Goal: Information Seeking & Learning: Check status

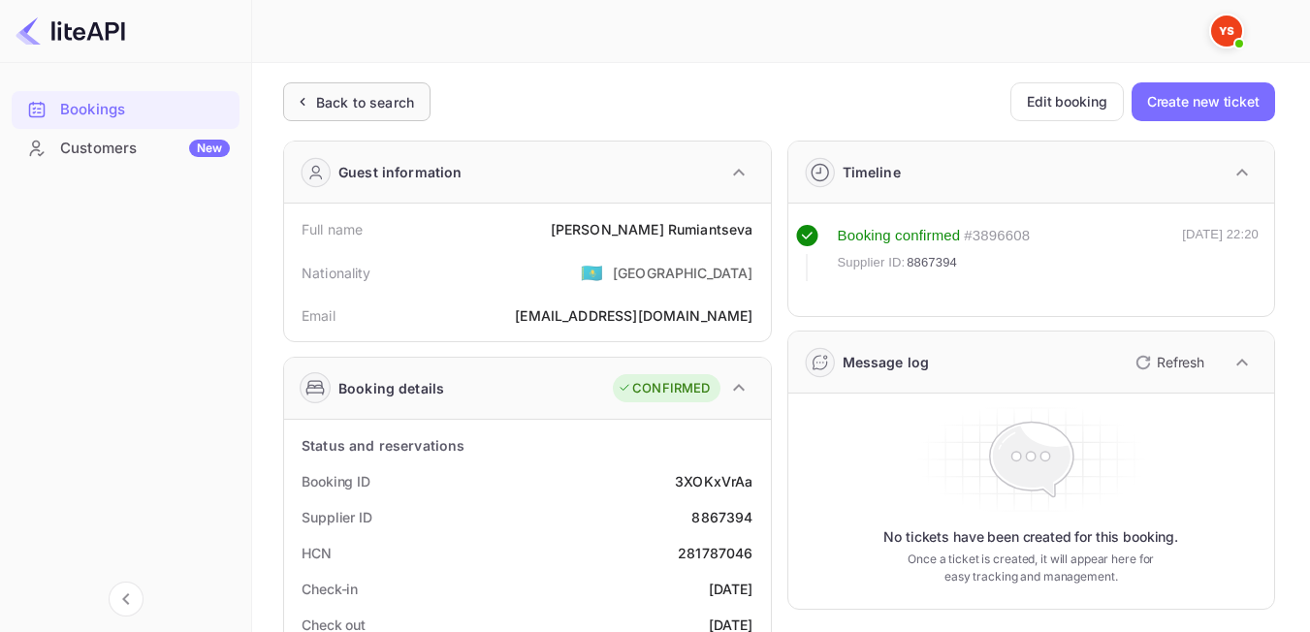
click at [389, 105] on div "Back to search" at bounding box center [365, 102] width 98 height 20
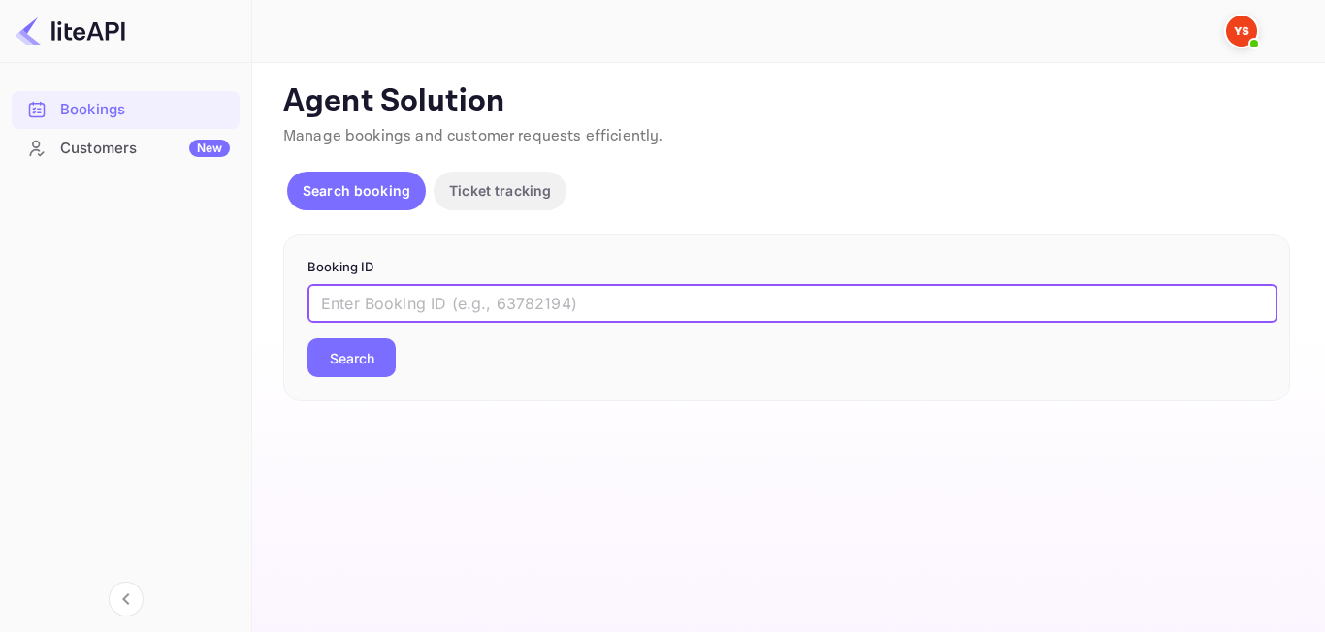
paste input "8955336"
type input "8955336"
click at [357, 368] on button "Search" at bounding box center [351, 357] width 88 height 39
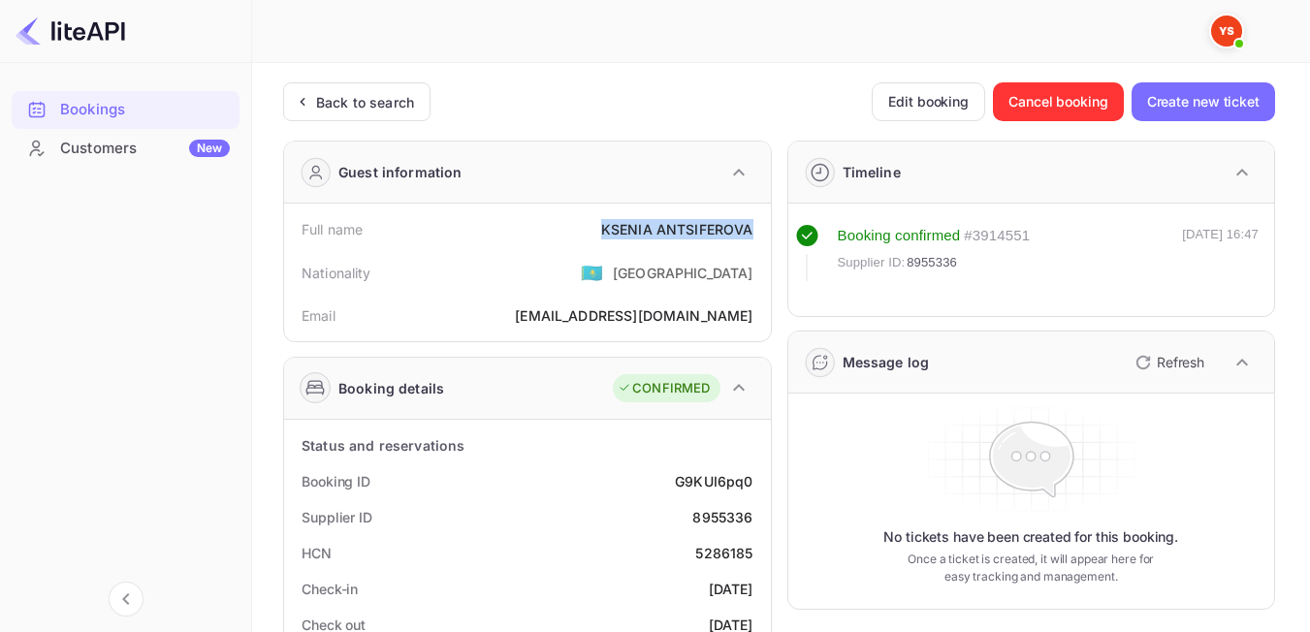
drag, startPoint x: 593, startPoint y: 232, endPoint x: 768, endPoint y: 236, distance: 175.6
click at [768, 236] on div "Full name [PERSON_NAME] Nationality 🇰🇿 [DEMOGRAPHIC_DATA] Email [EMAIL_ADDRESS]…" at bounding box center [527, 273] width 487 height 138
click at [552, 494] on div "Booking ID G9KUI6pq0" at bounding box center [527, 482] width 471 height 36
click at [404, 110] on div "Back to search" at bounding box center [365, 102] width 98 height 20
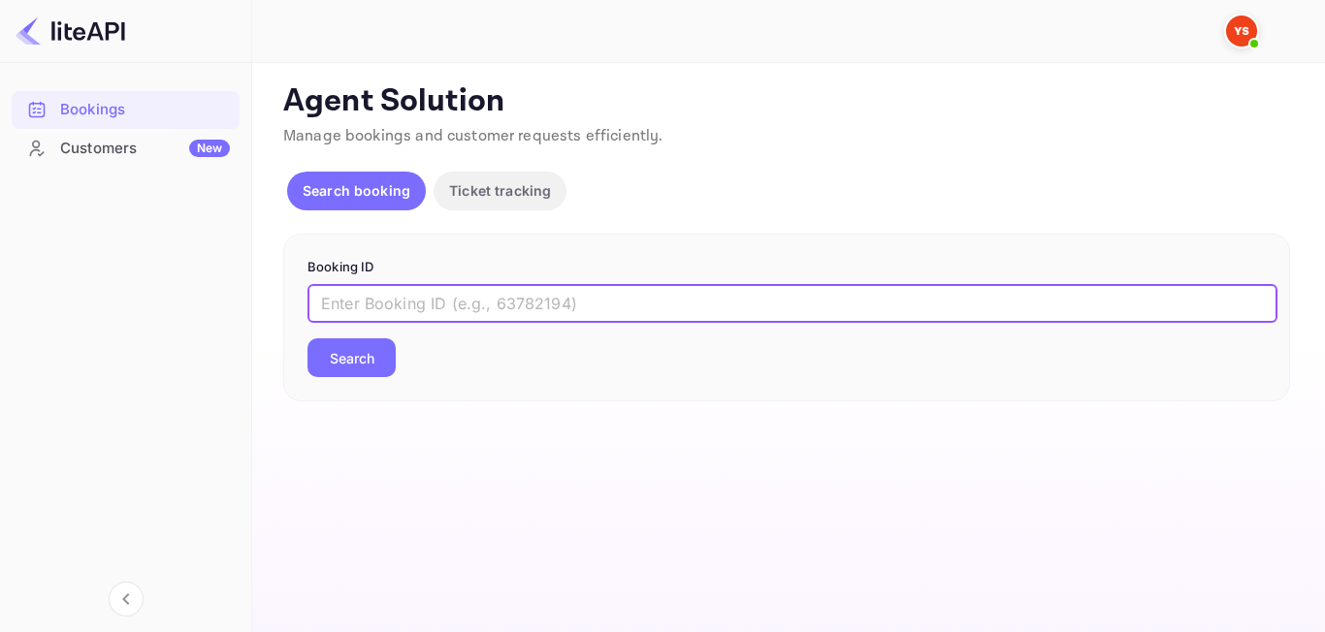
paste input "8861144"
type input "8861144"
click at [360, 352] on button "Search" at bounding box center [351, 357] width 88 height 39
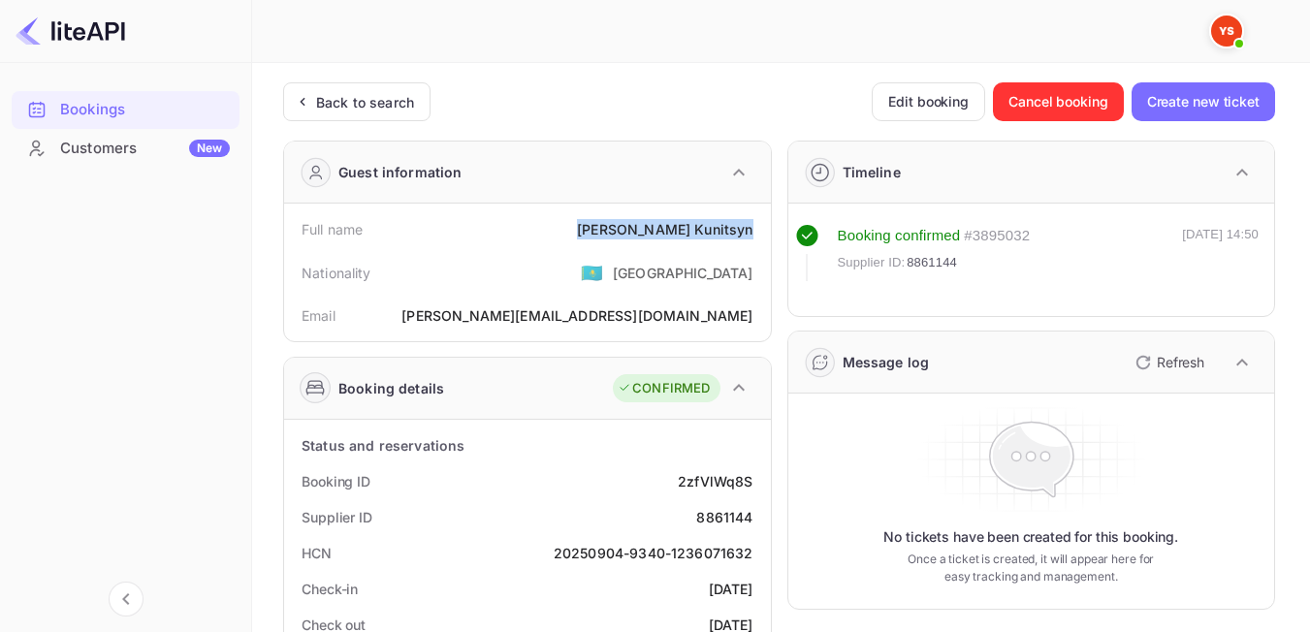
drag, startPoint x: 651, startPoint y: 230, endPoint x: 759, endPoint y: 235, distance: 108.7
click at [759, 235] on div "Full name [PERSON_NAME]" at bounding box center [527, 229] width 471 height 36
click at [596, 287] on div "Nationality 🇰🇿 [DEMOGRAPHIC_DATA]" at bounding box center [527, 272] width 471 height 50
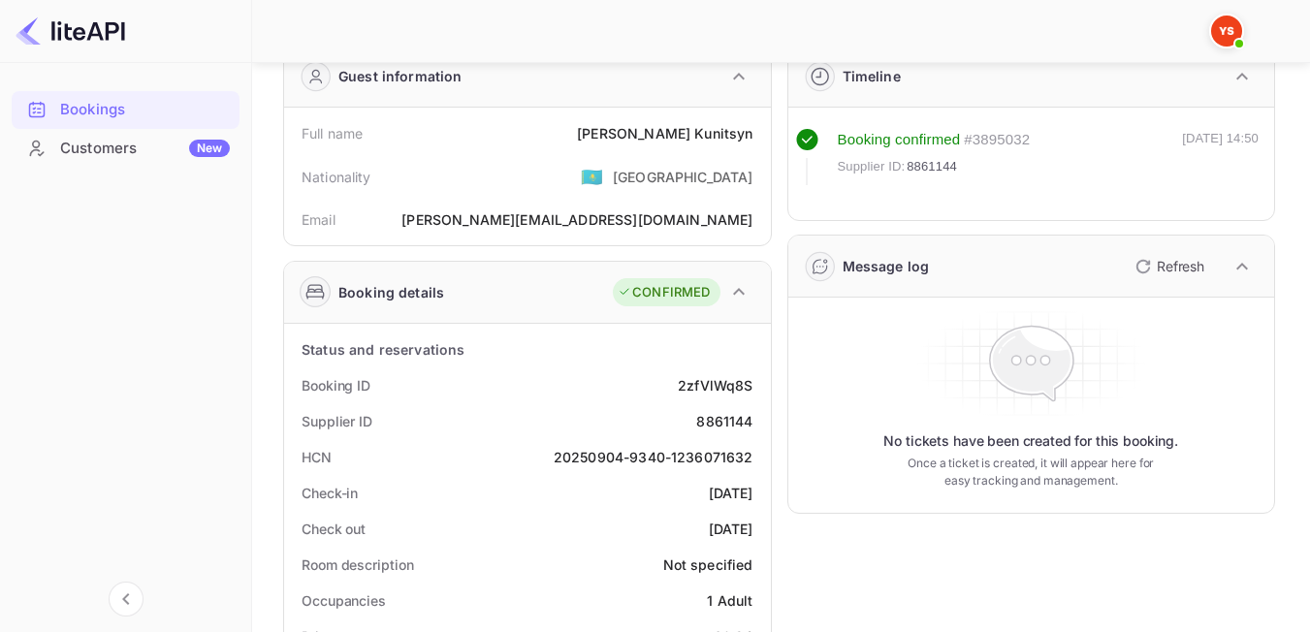
scroll to position [97, 0]
